Goal: Find specific page/section: Find specific page/section

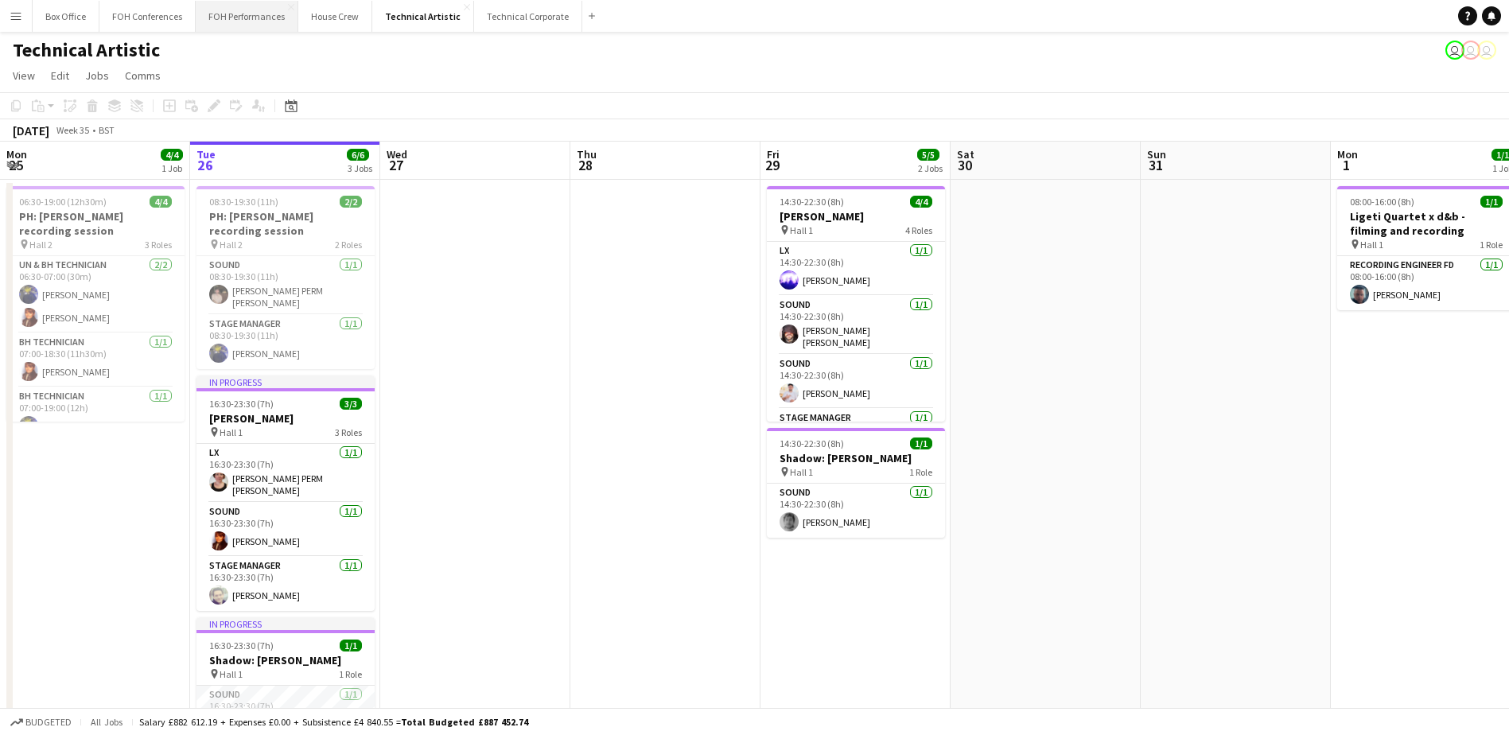
click at [265, 18] on button "FOH Performances Close" at bounding box center [247, 16] width 103 height 31
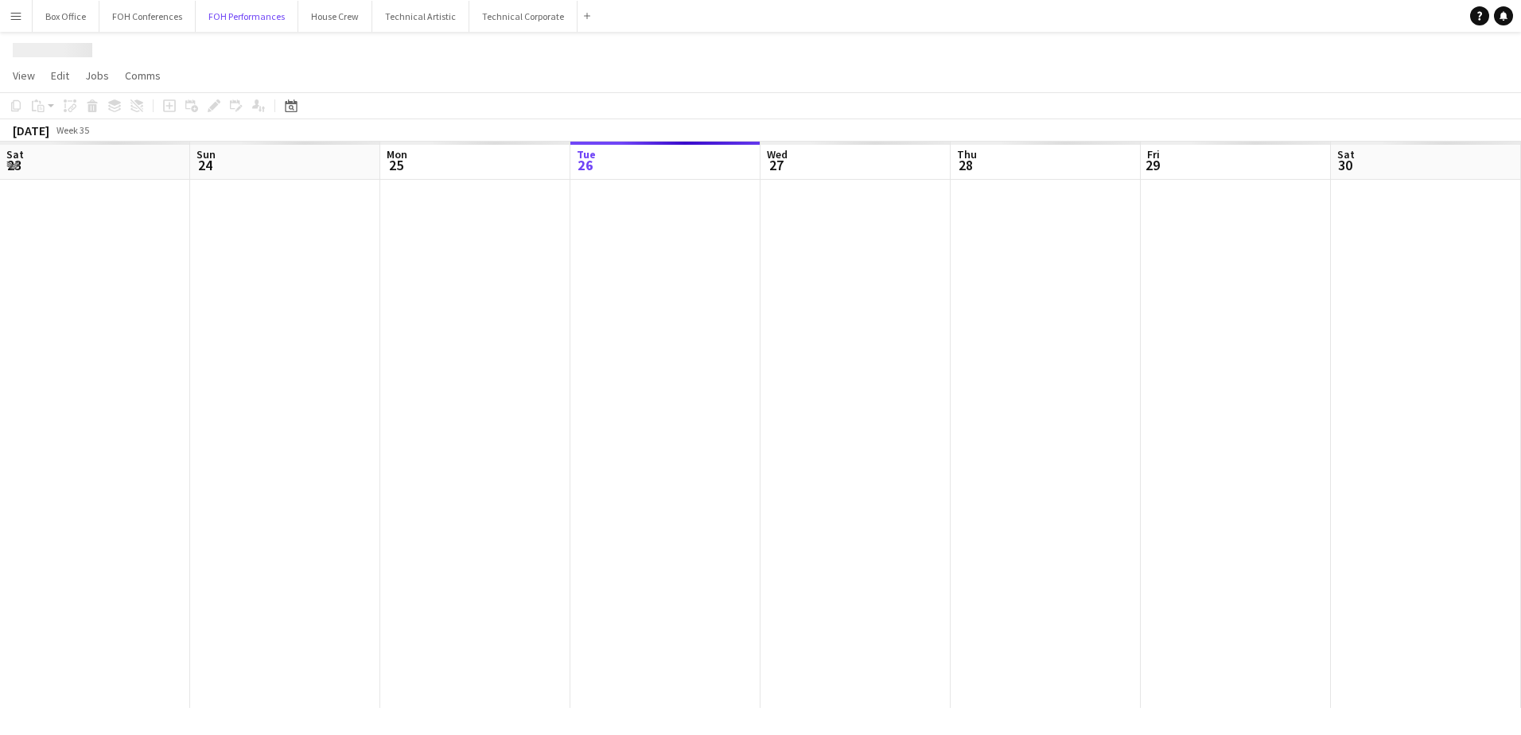
scroll to position [0, 380]
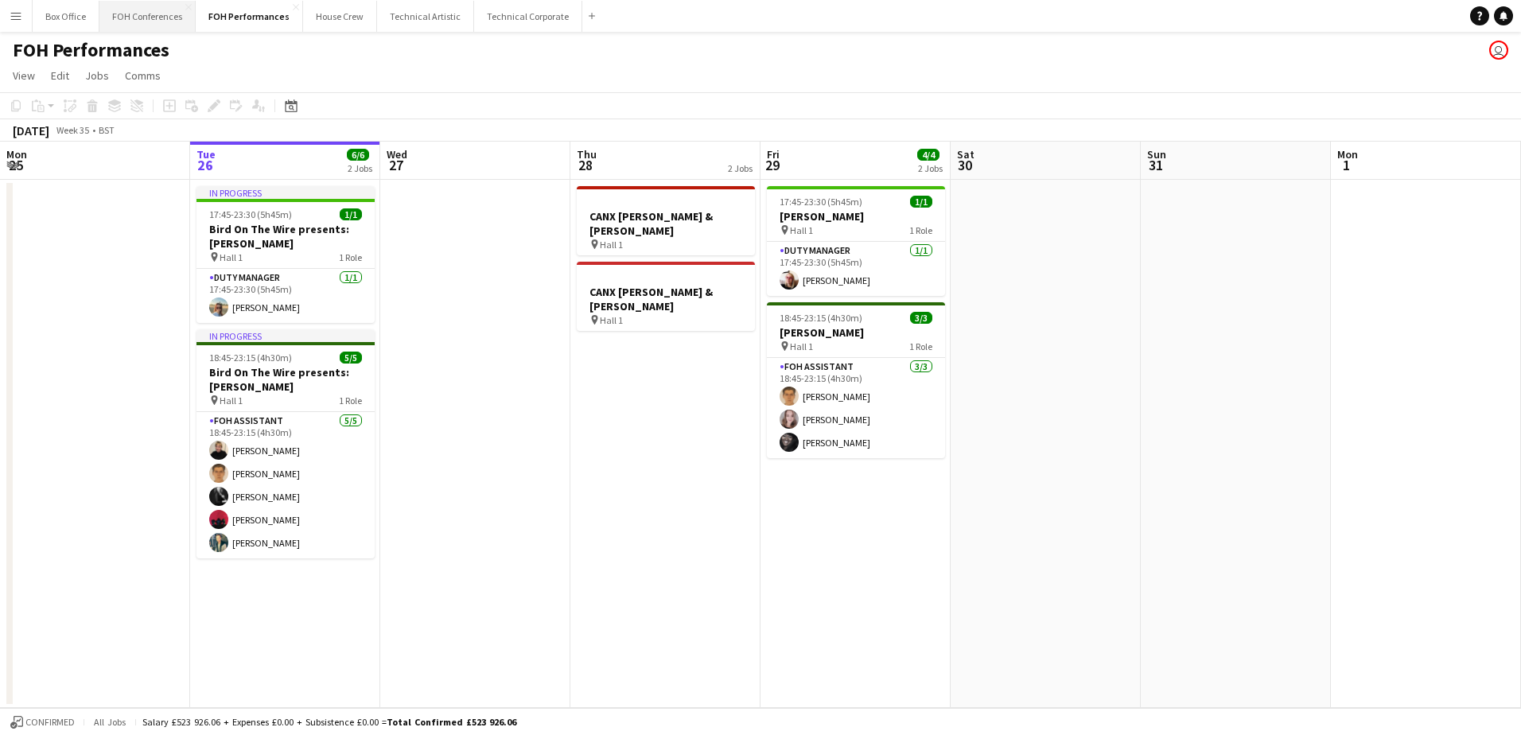
click at [138, 2] on button "FOH Conferences Close" at bounding box center [147, 16] width 96 height 31
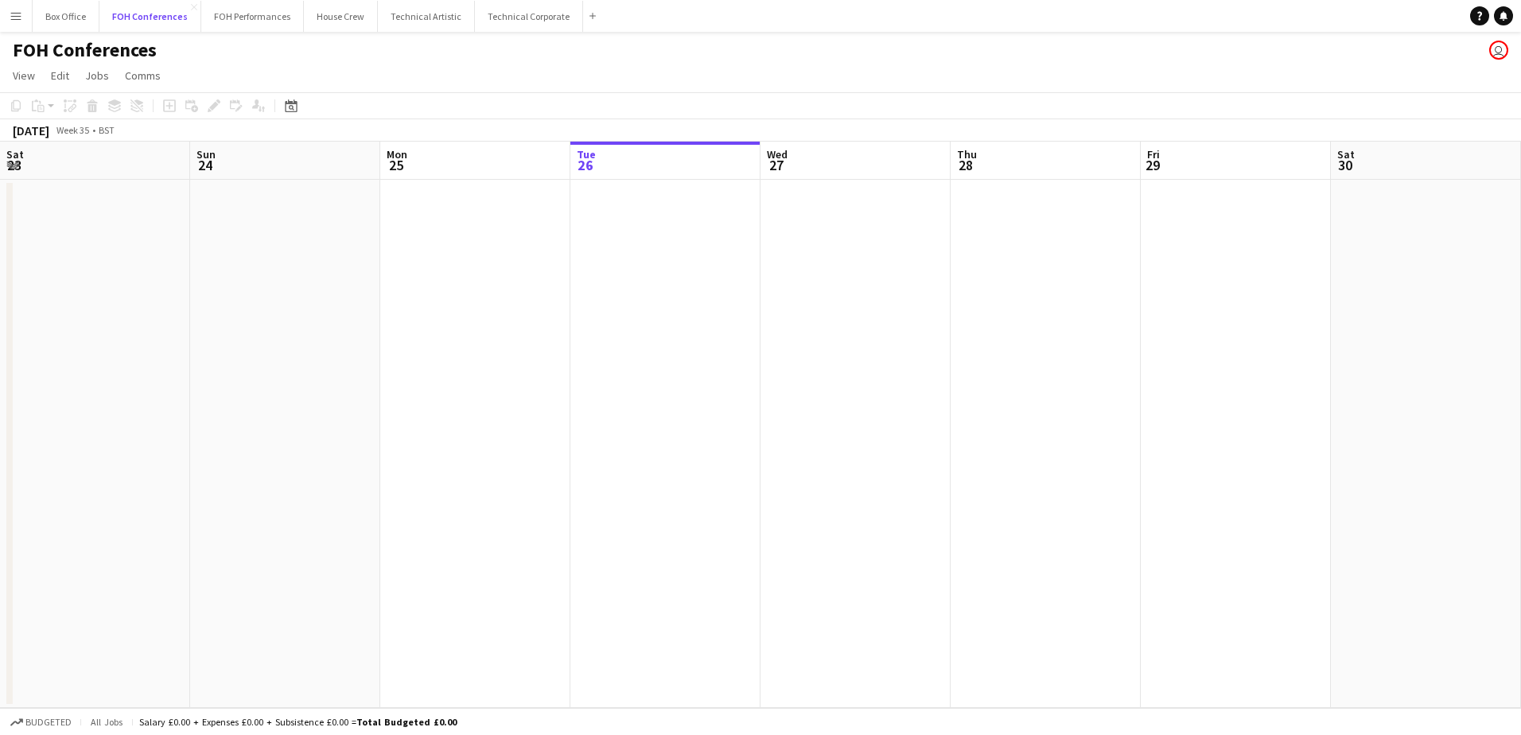
scroll to position [0, 380]
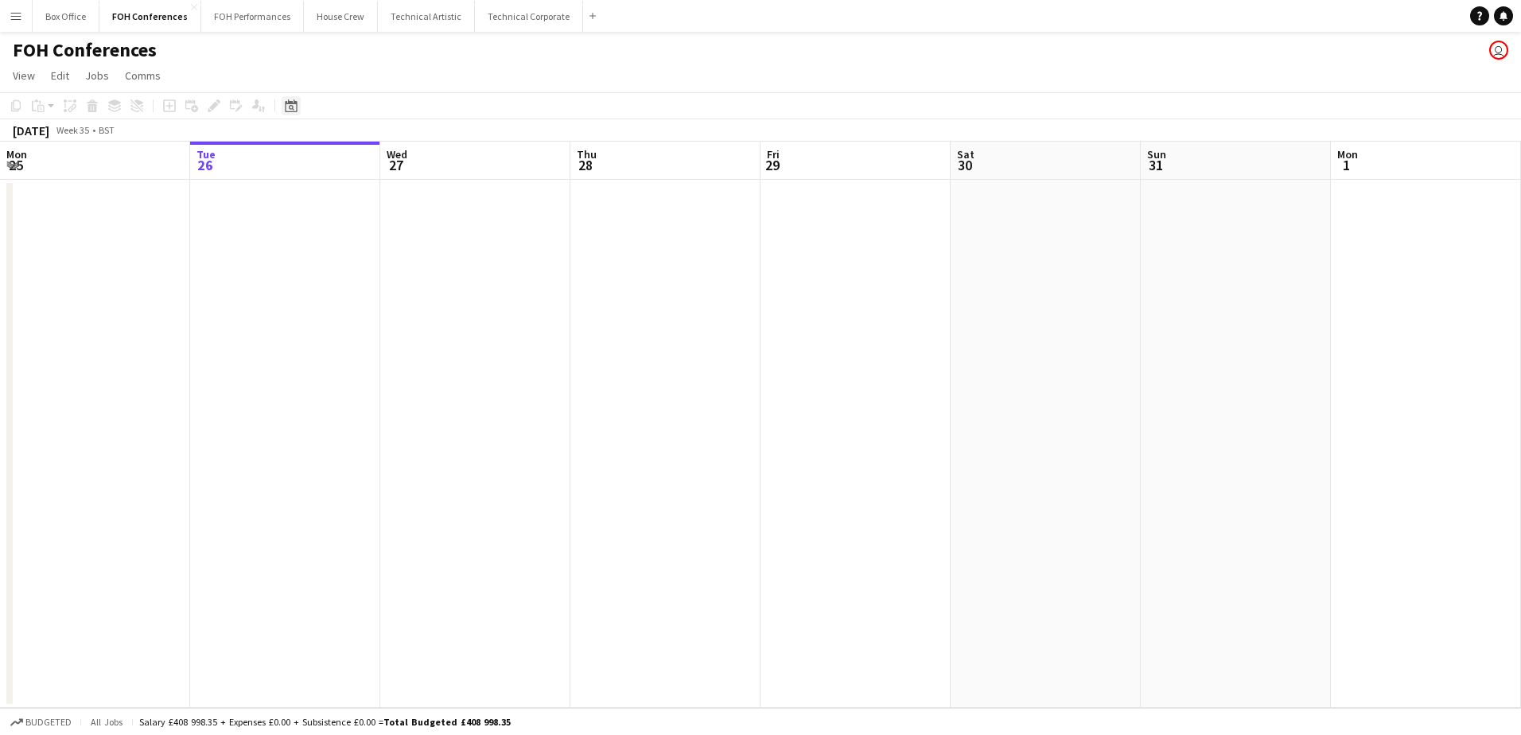
click at [294, 111] on icon at bounding box center [291, 105] width 12 height 13
click at [423, 168] on span "Next month" at bounding box center [420, 161] width 32 height 32
click at [299, 238] on span "1" at bounding box center [294, 242] width 19 height 19
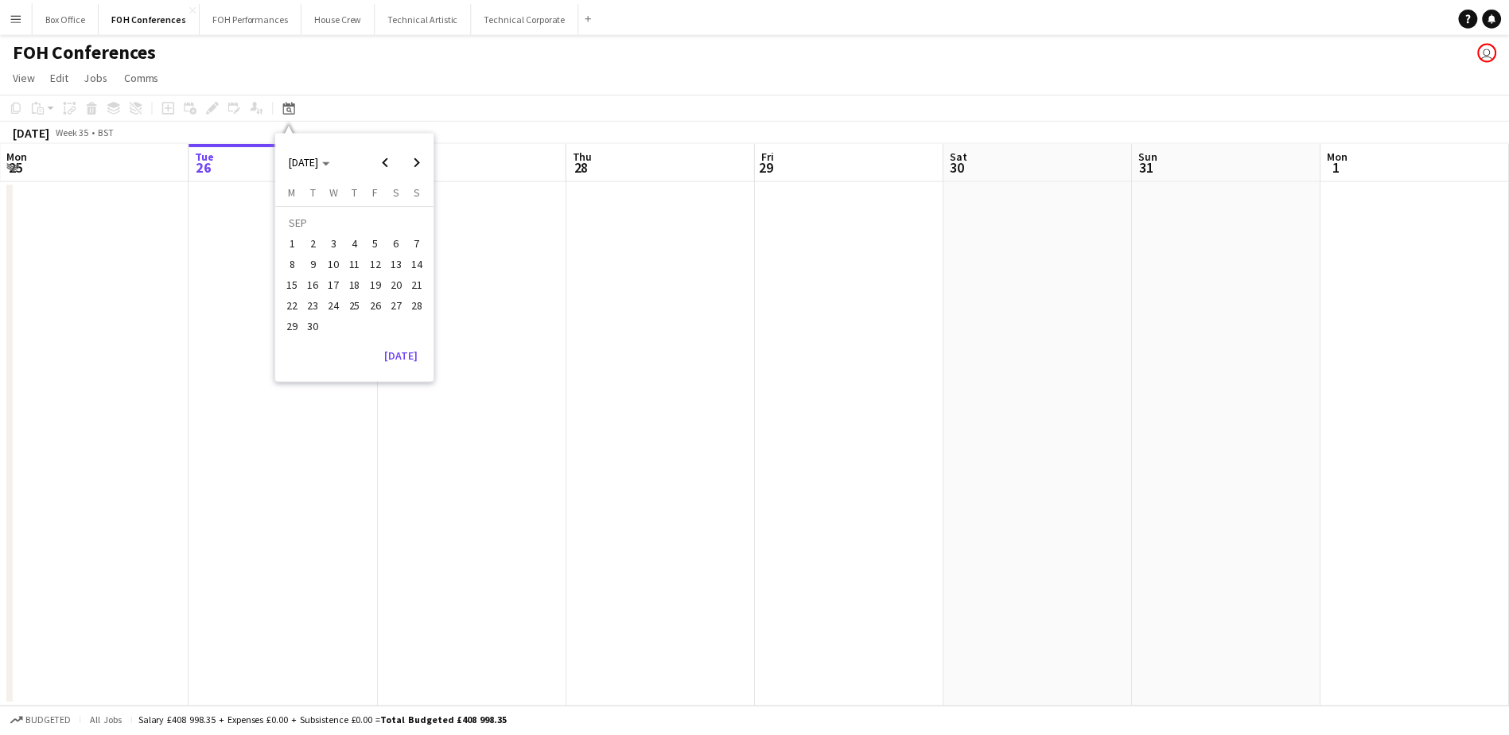
scroll to position [0, 547]
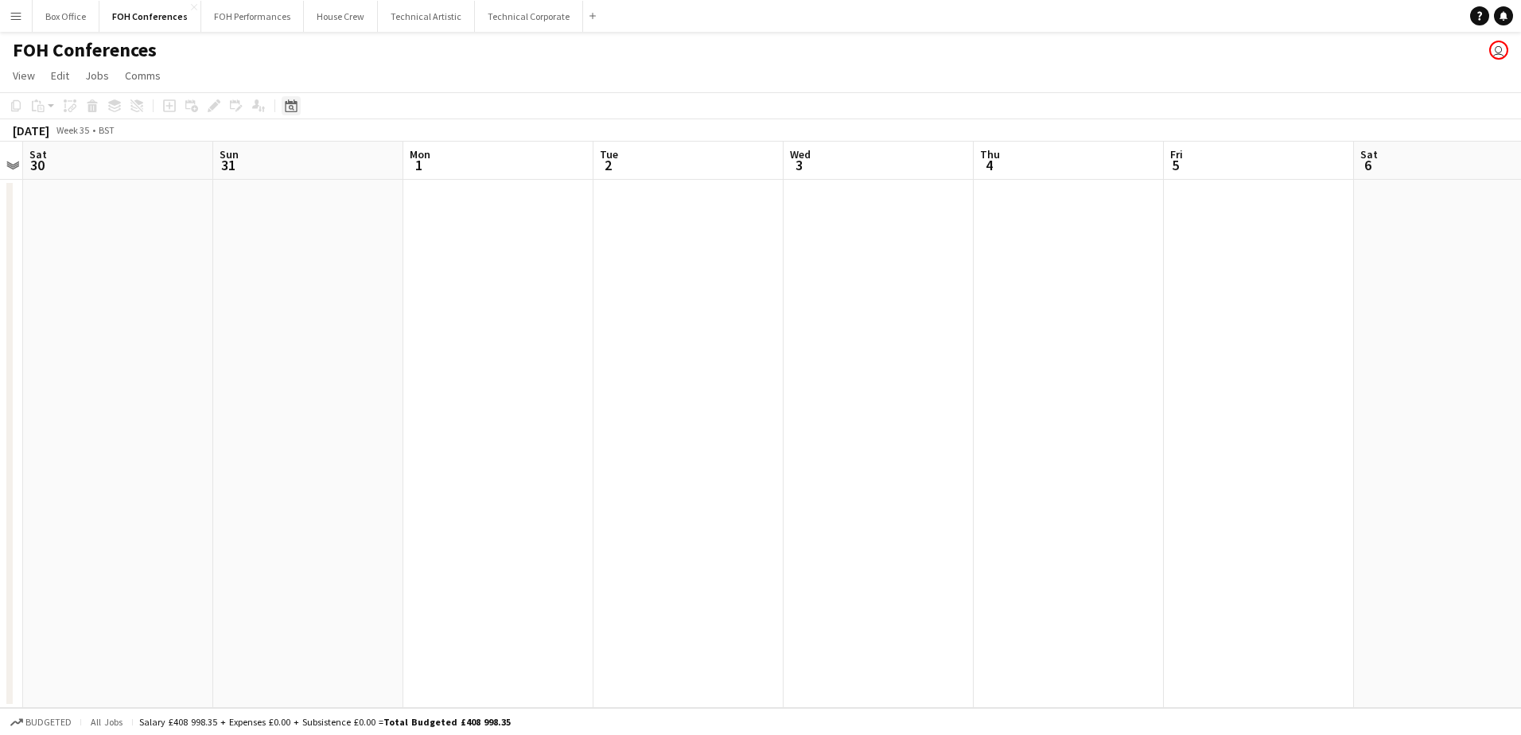
click at [283, 103] on div "Date picker" at bounding box center [291, 105] width 19 height 19
click at [294, 267] on span "8" at bounding box center [294, 263] width 19 height 19
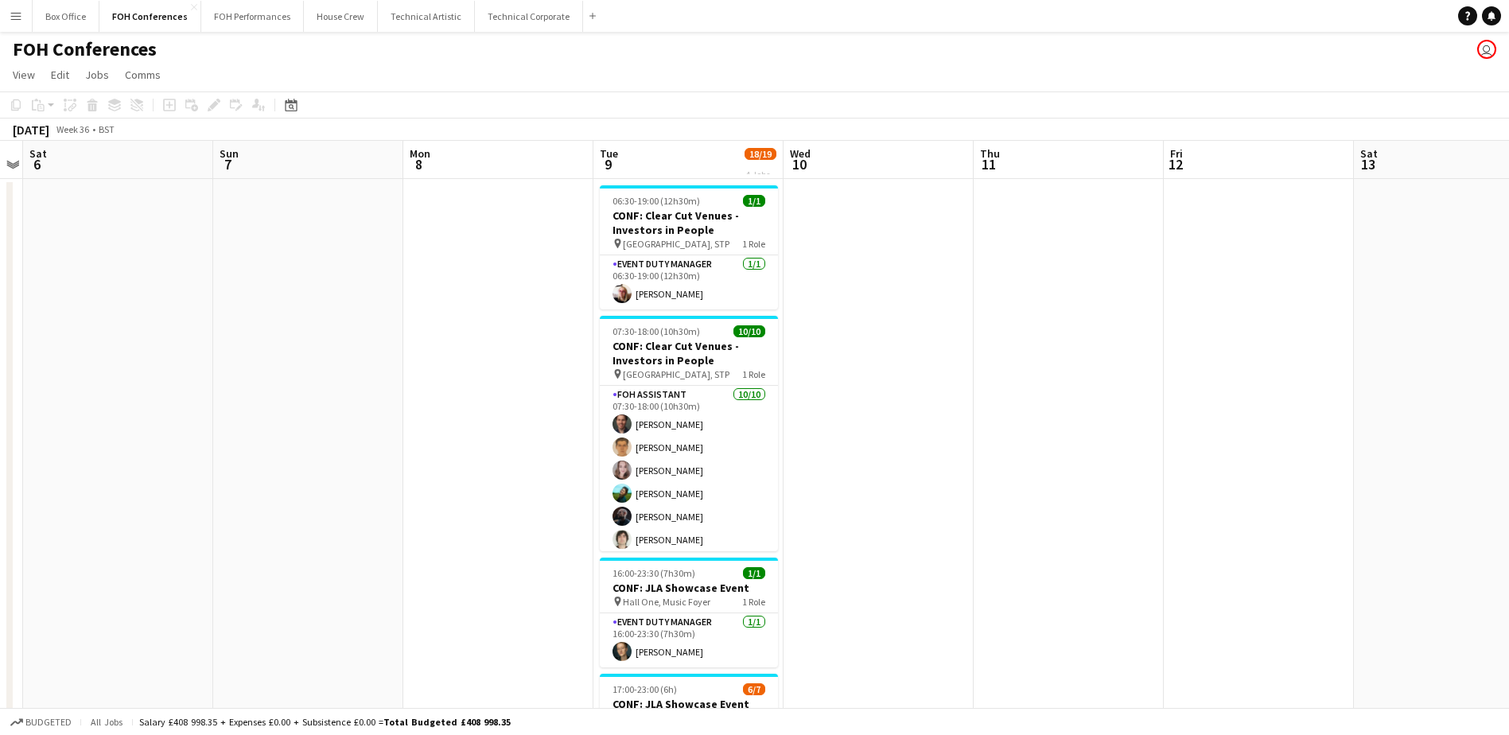
scroll to position [0, 0]
click at [297, 107] on icon at bounding box center [291, 105] width 12 height 13
click at [300, 287] on span "15" at bounding box center [294, 284] width 19 height 19
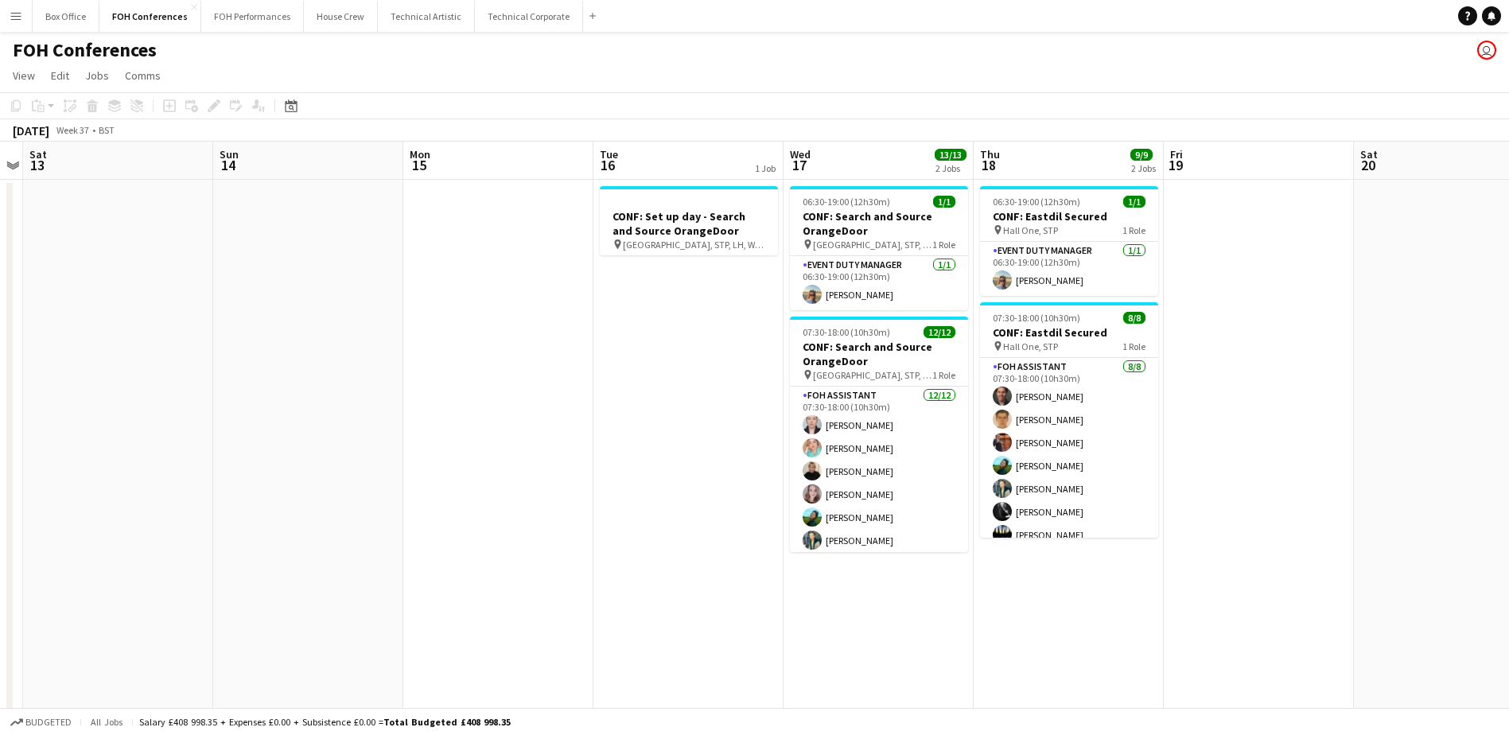
click at [297, 119] on app-toolbar "Copy Paste Paste Ctrl+V Paste with crew Ctrl+Shift+V Paste linked Job [GEOGRAPH…" at bounding box center [754, 105] width 1509 height 27
click at [289, 106] on icon "Date picker" at bounding box center [291, 105] width 13 height 13
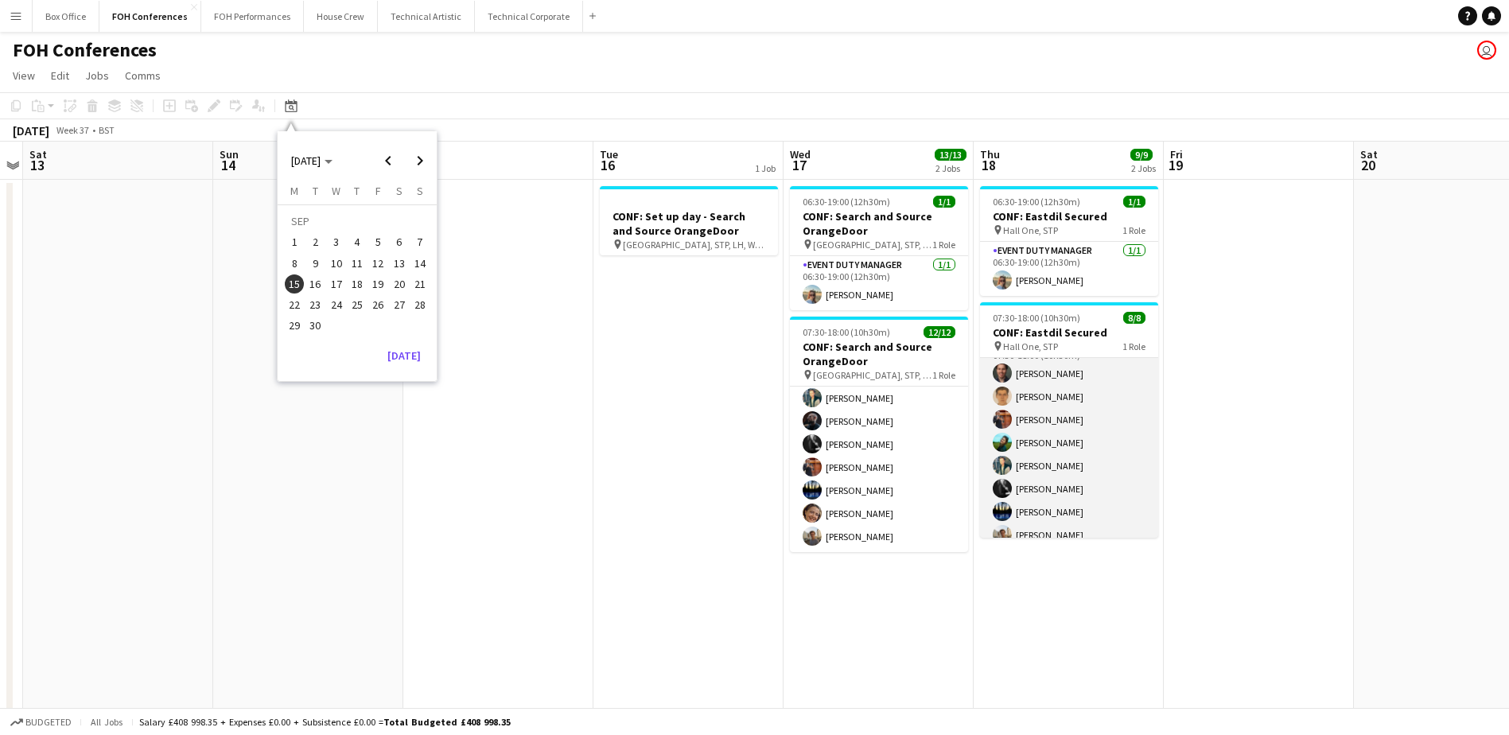
scroll to position [36, 0]
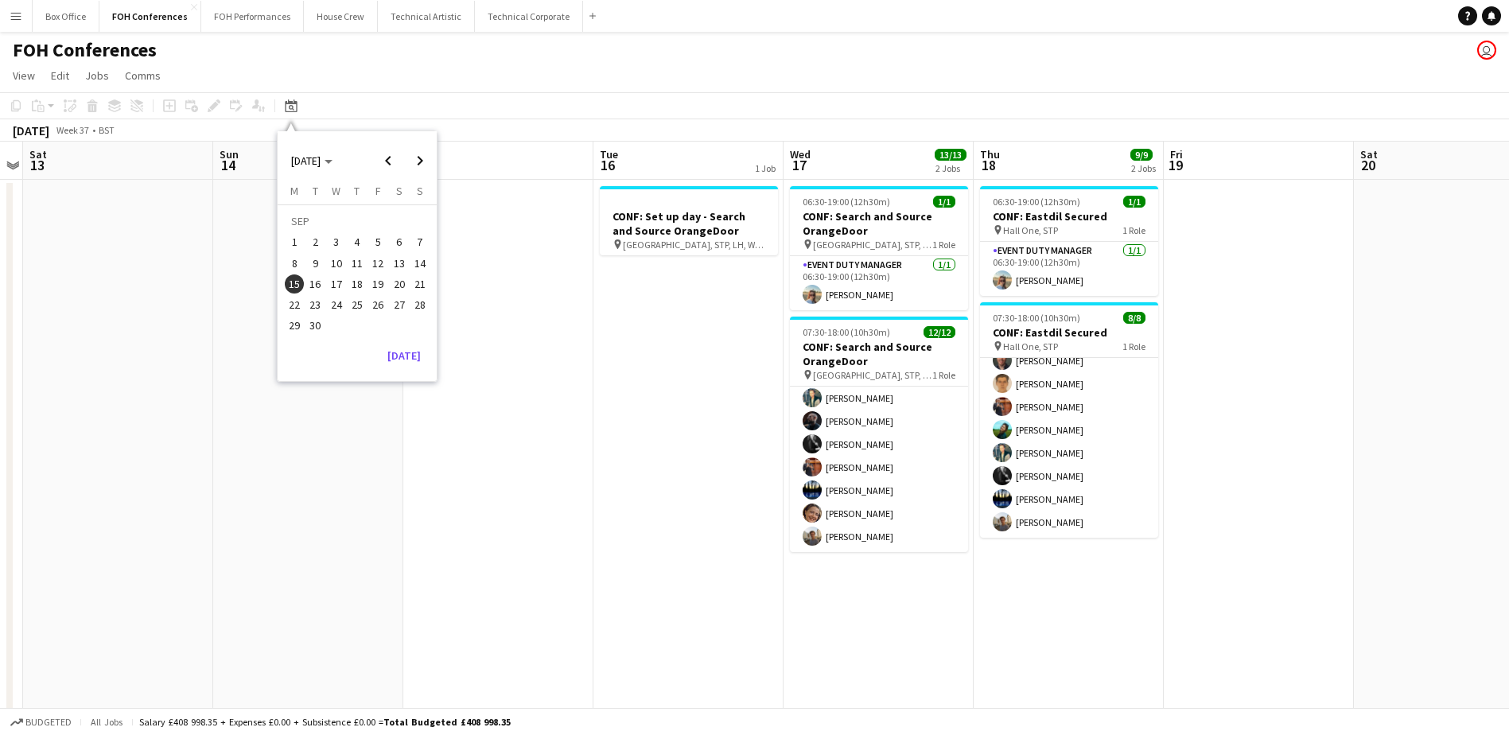
click at [299, 306] on span "22" at bounding box center [294, 304] width 19 height 19
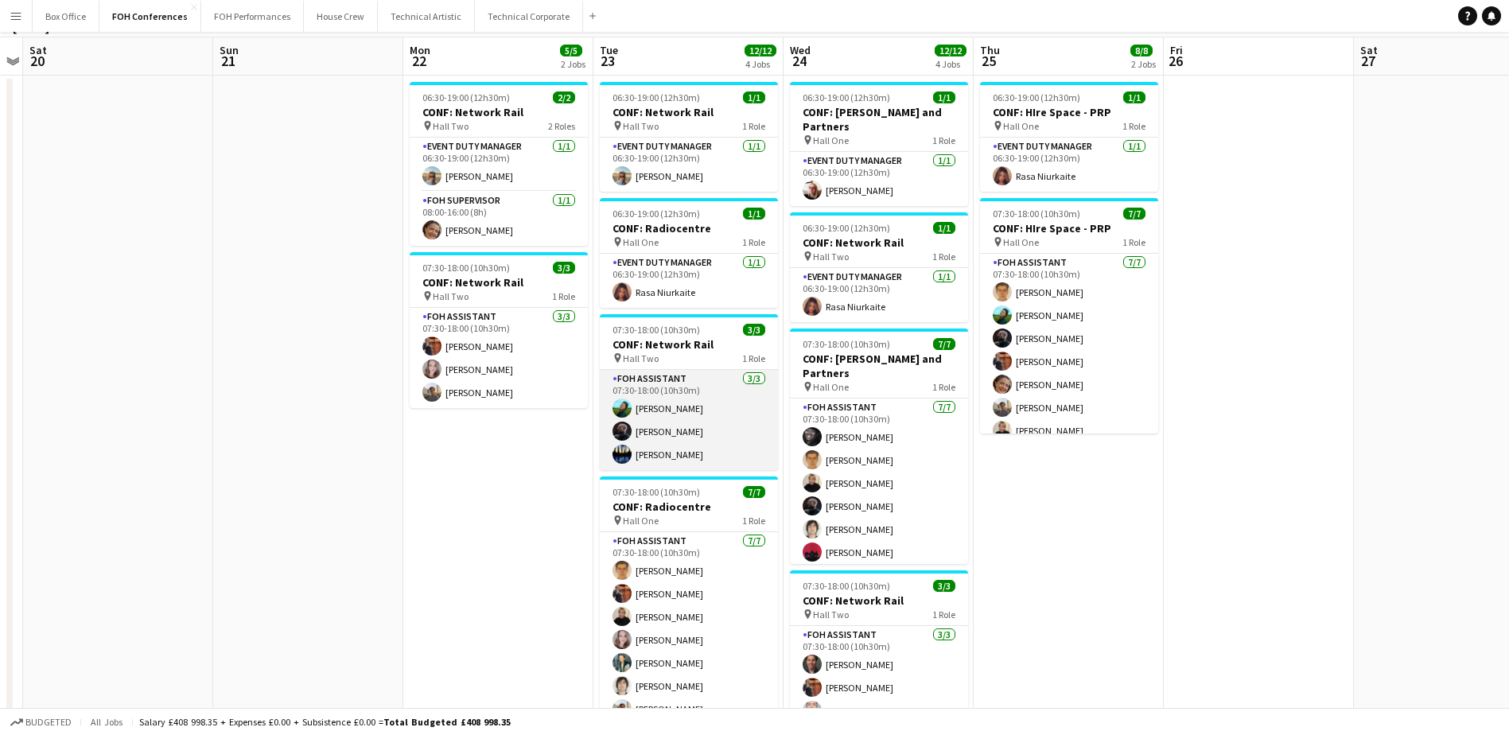
scroll to position [0, 0]
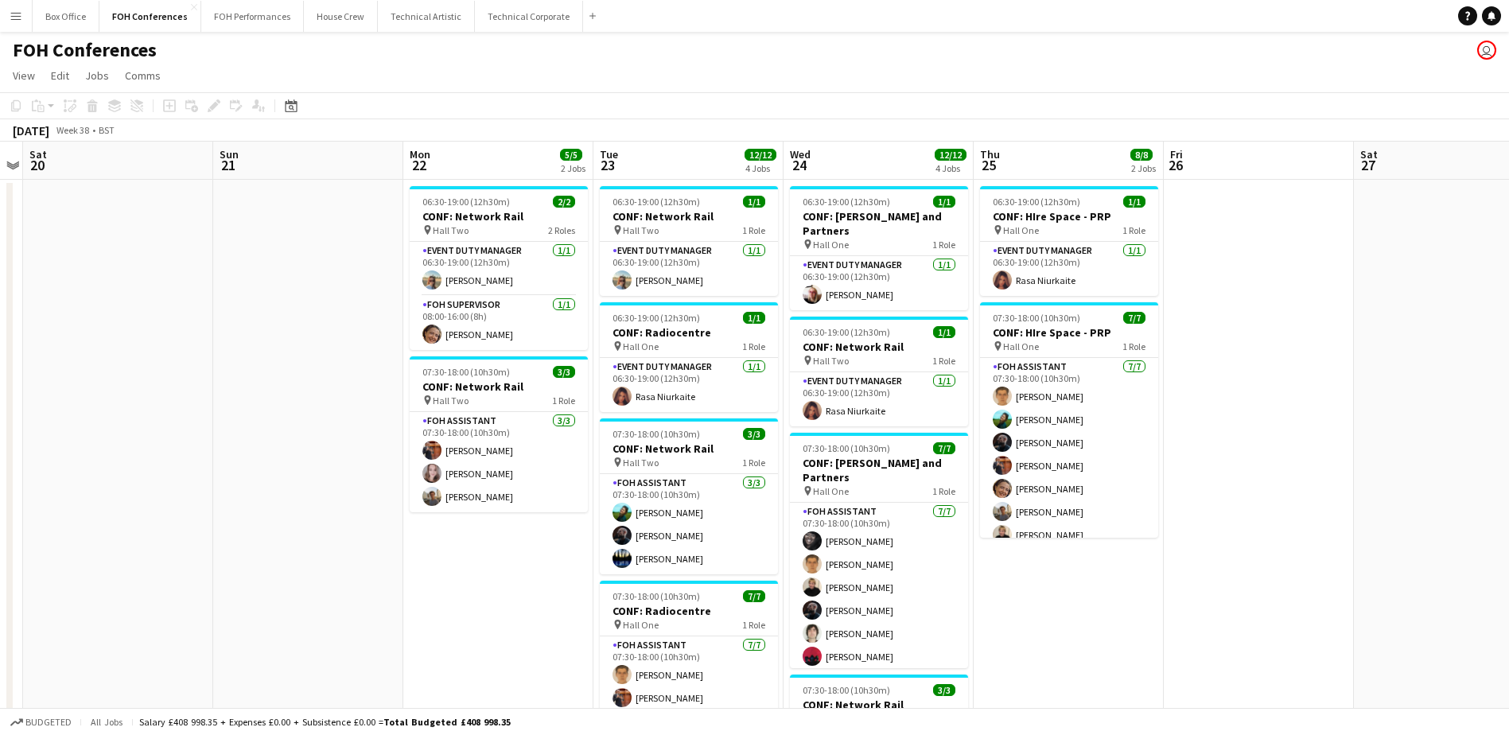
click at [302, 113] on div "Date picker [DATE] [DATE] [DATE] M [DATE] T [DATE] W [DATE] T [DATE] F [DATE] S…" at bounding box center [286, 105] width 36 height 19
click at [296, 114] on div "Date picker" at bounding box center [291, 105] width 19 height 19
click at [293, 332] on span "29" at bounding box center [294, 326] width 19 height 19
